Goal: Transaction & Acquisition: Subscribe to service/newsletter

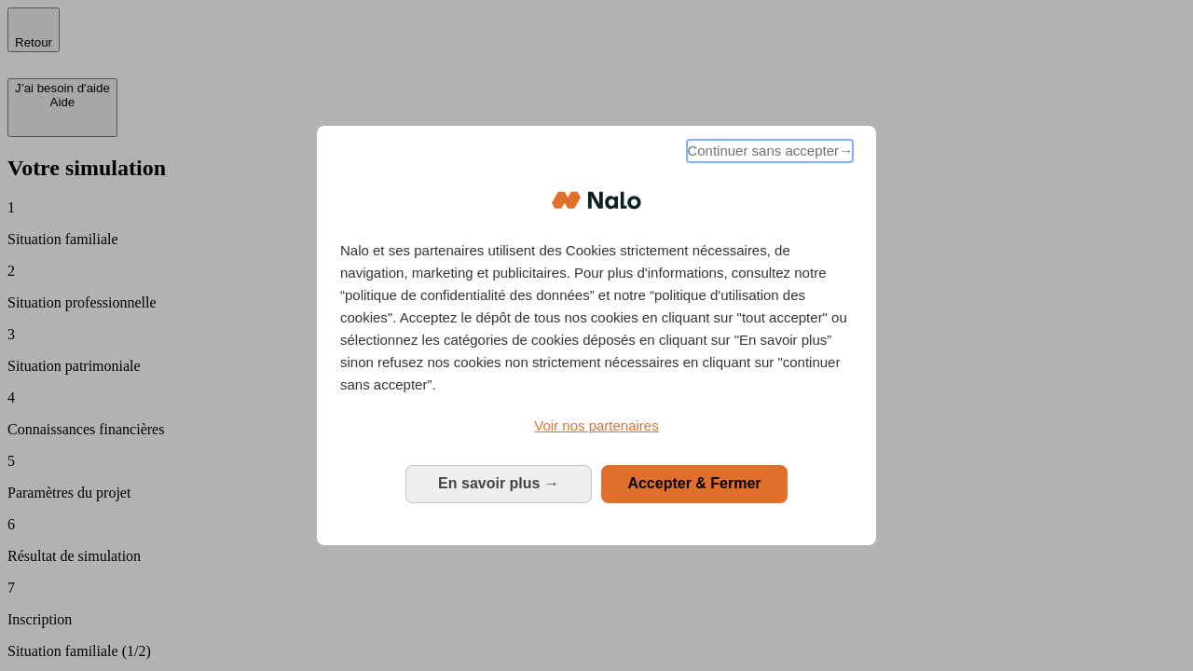
click at [768, 154] on span "Continuer sans accepter →" at bounding box center [770, 151] width 166 height 22
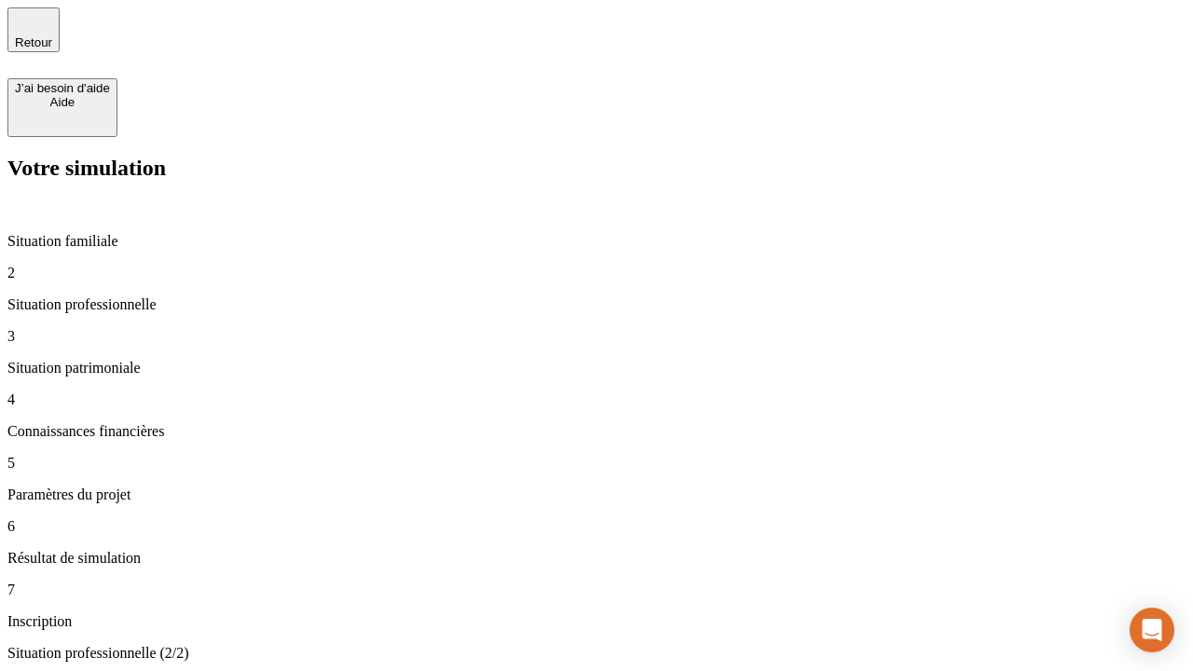
type input "30 000"
type input "1 000"
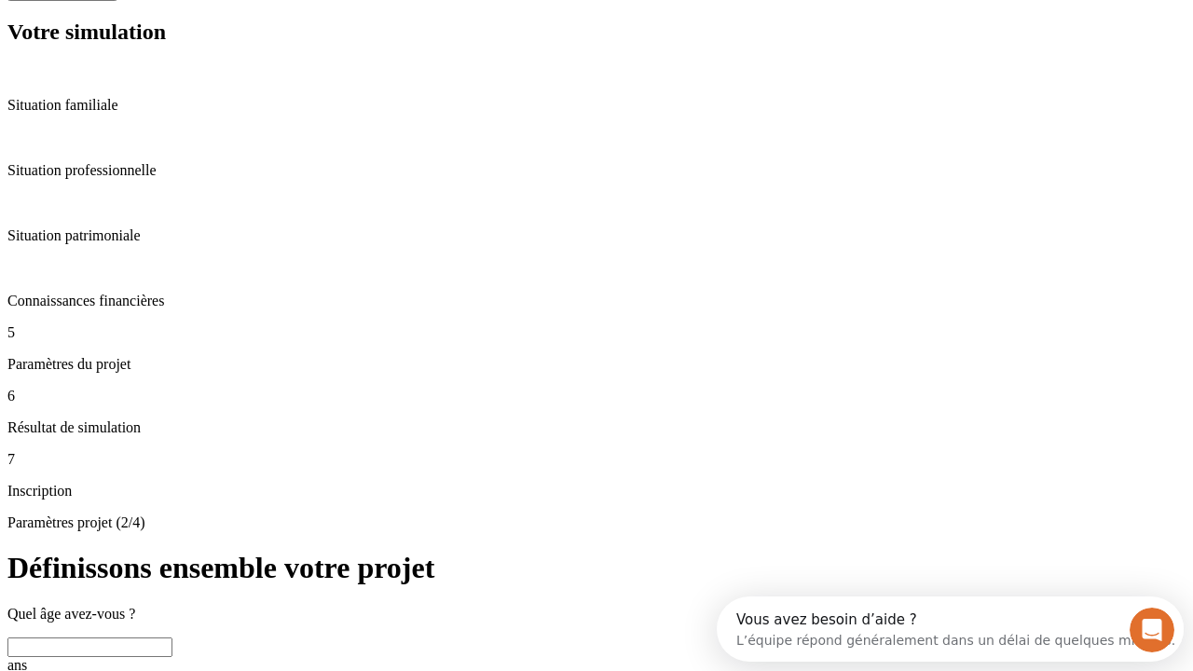
scroll to position [35, 0]
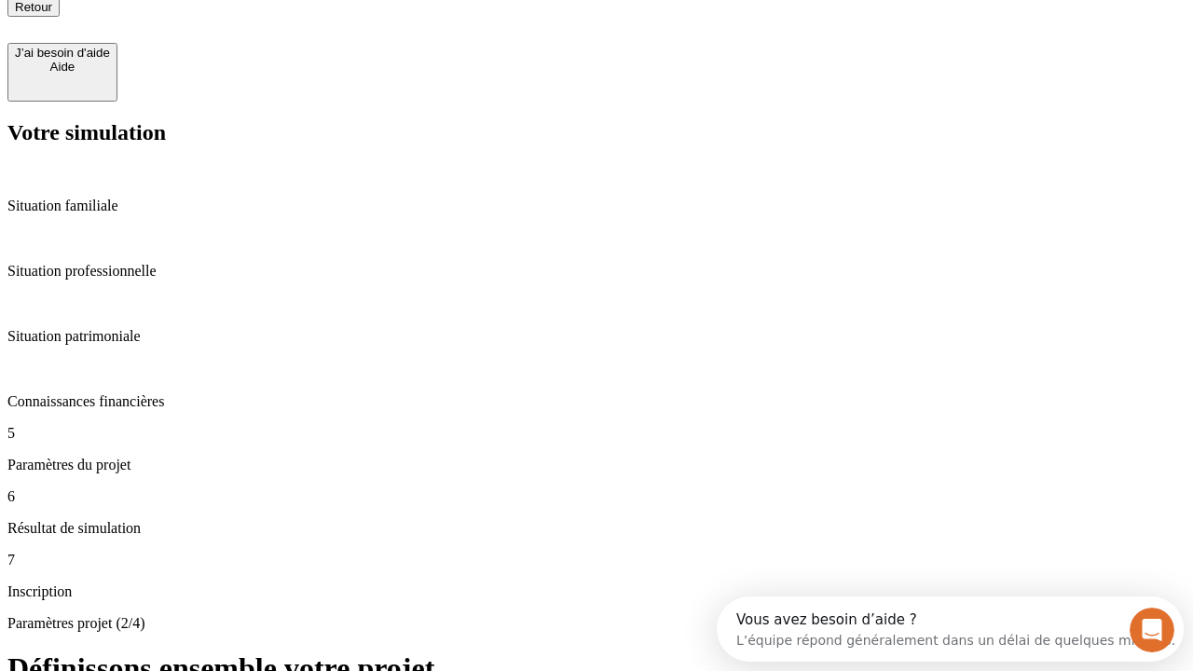
type input "40"
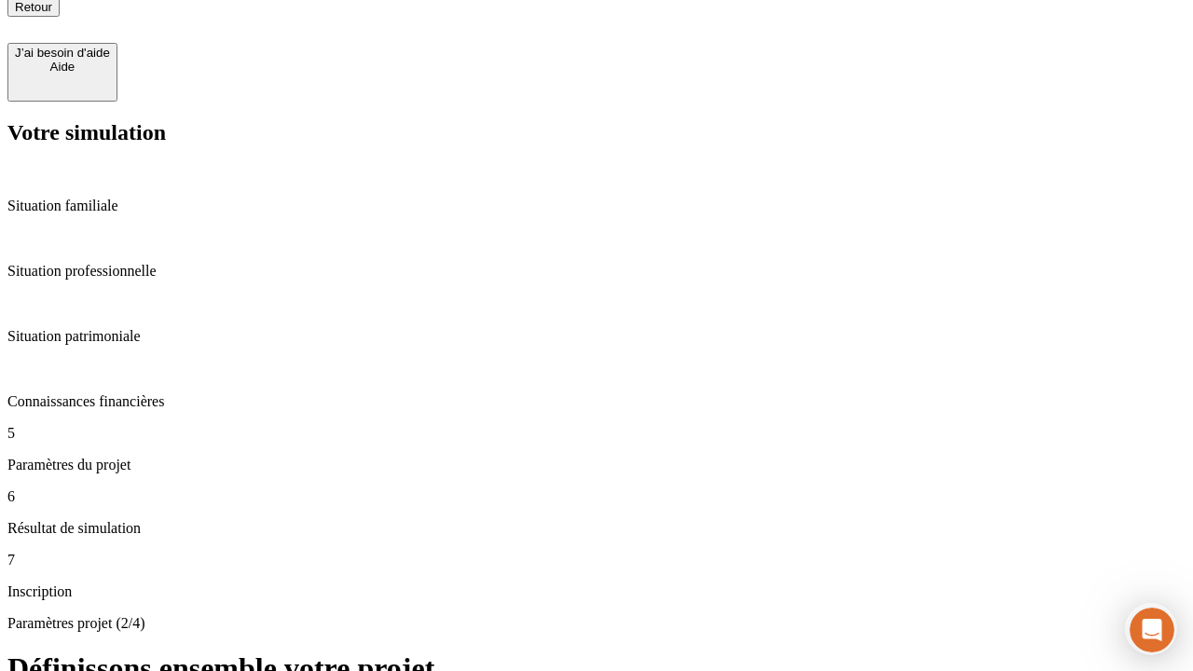
type input "64"
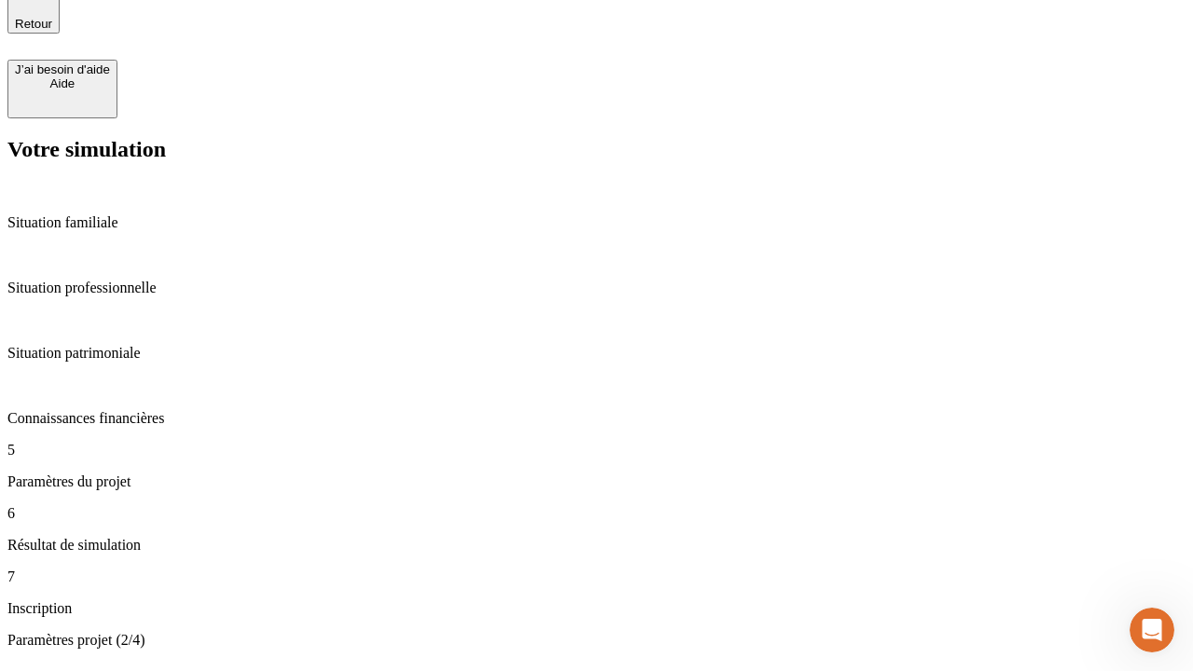
type input "200 000"
type input "640"
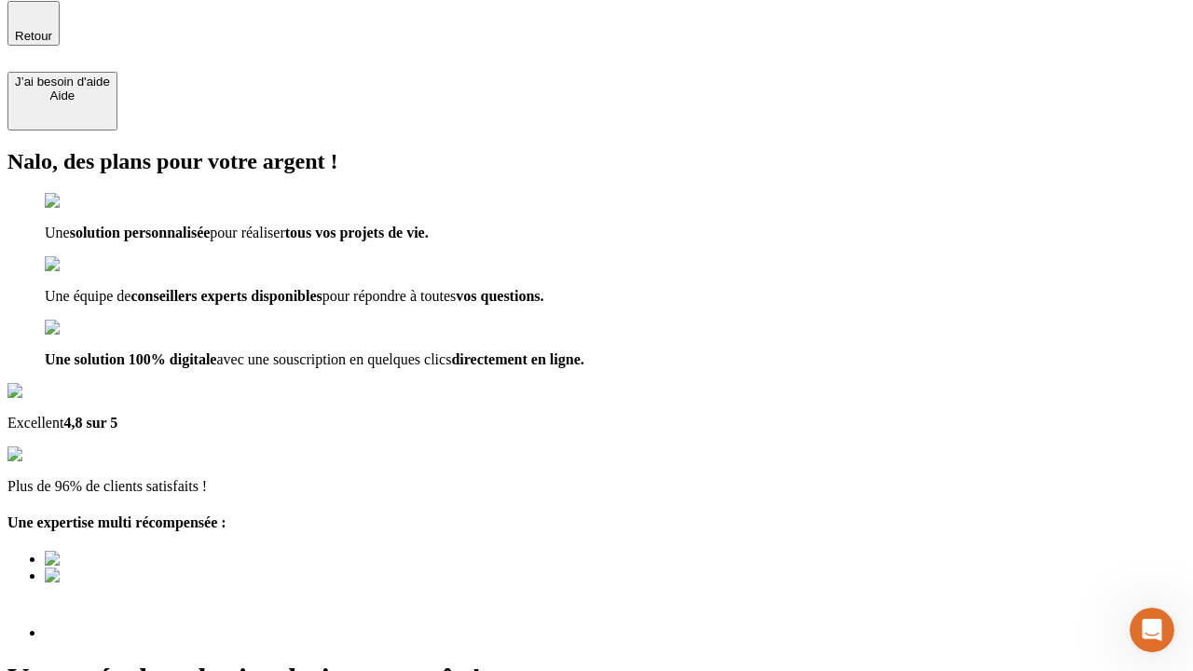
scroll to position [23, 0]
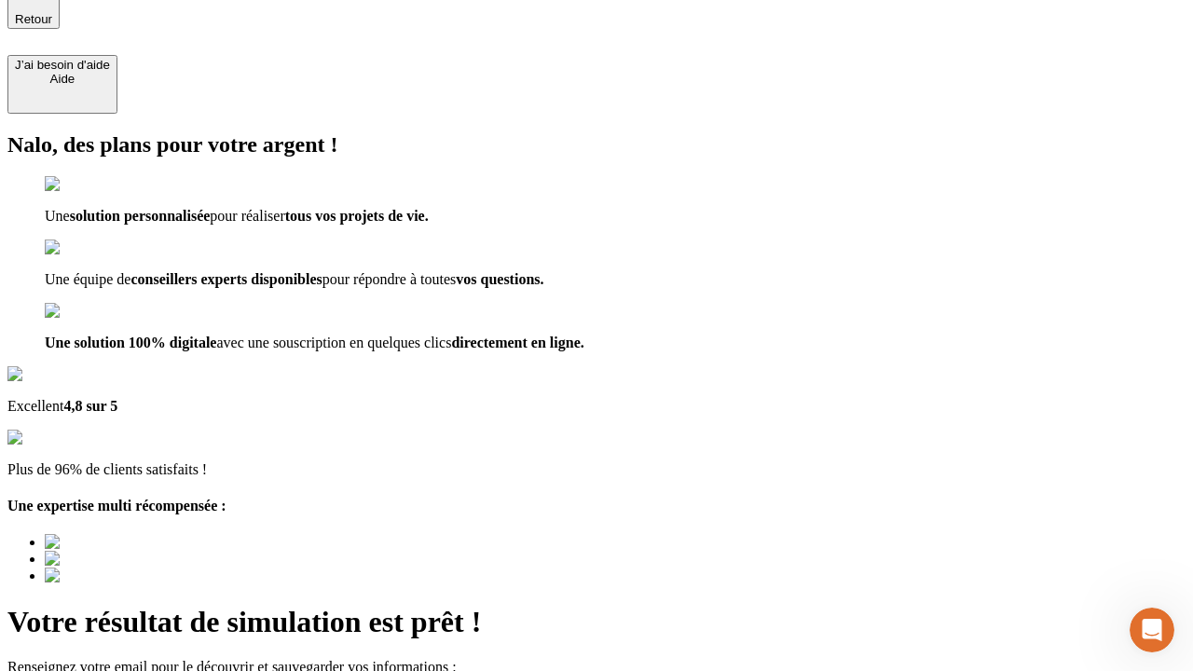
type input "[EMAIL_ADDRESS][DOMAIN_NAME]"
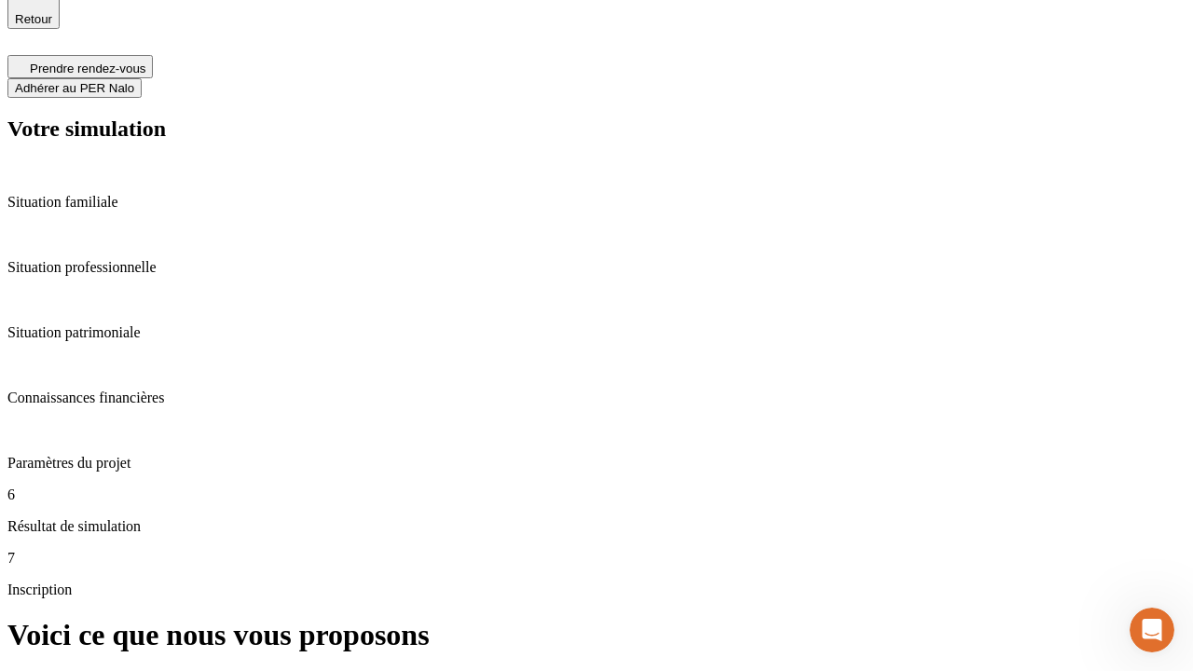
click at [134, 81] on span "Adhérer au PER Nalo" at bounding box center [74, 88] width 119 height 14
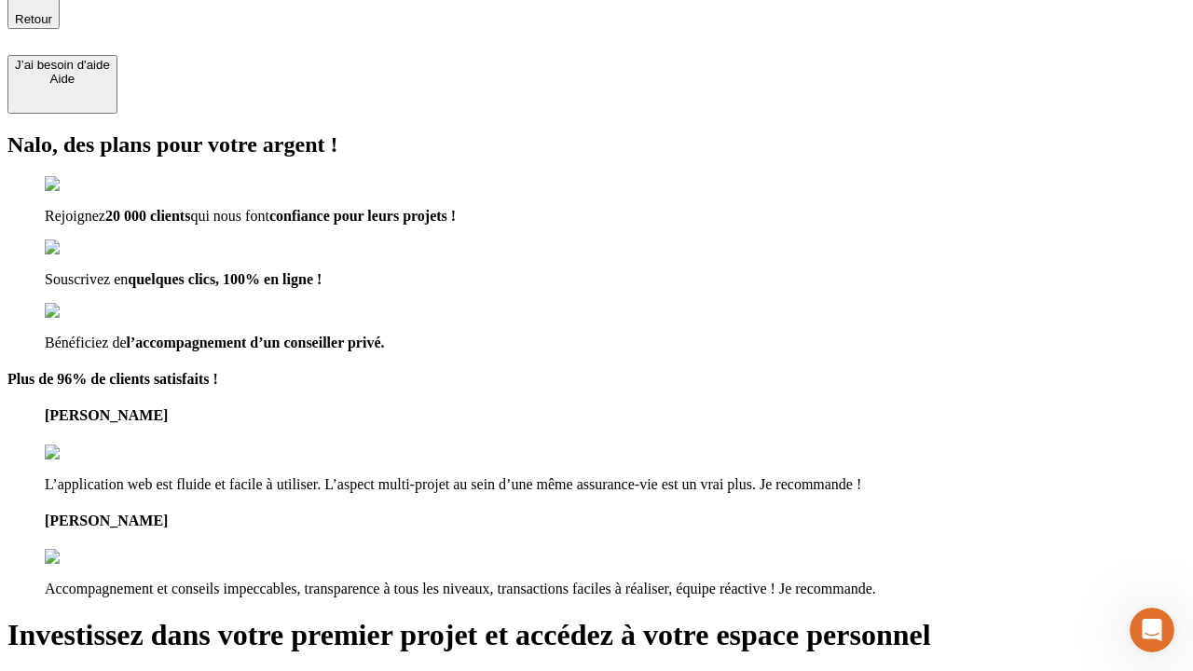
scroll to position [20, 0]
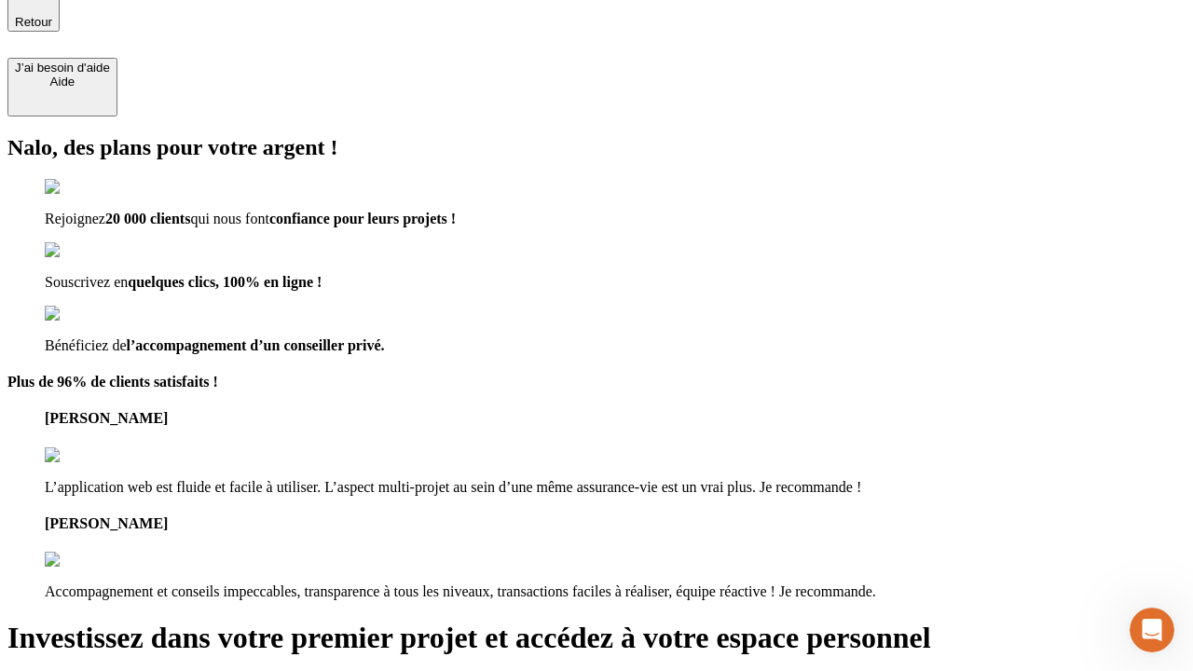
type input "[PERSON_NAME][EMAIL_ADDRESS][DOMAIN_NAME]"
